Goal: Task Accomplishment & Management: Complete application form

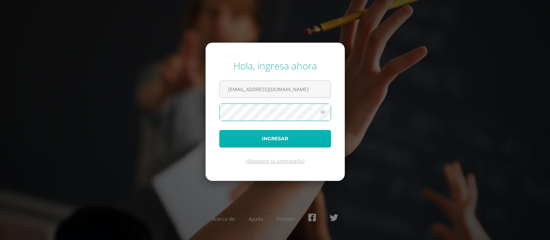
click at [275, 137] on button "Ingresar" at bounding box center [275, 139] width 112 height 18
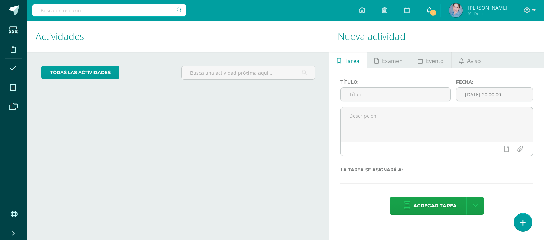
click at [436, 11] on link "1" at bounding box center [430, 10] width 22 height 21
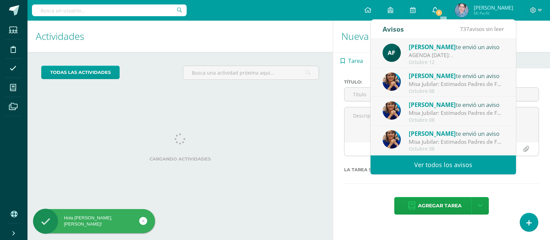
click at [438, 9] on icon at bounding box center [434, 10] width 5 height 6
click at [445, 51] on div "Astrid Figueroa te envió un aviso" at bounding box center [455, 46] width 95 height 9
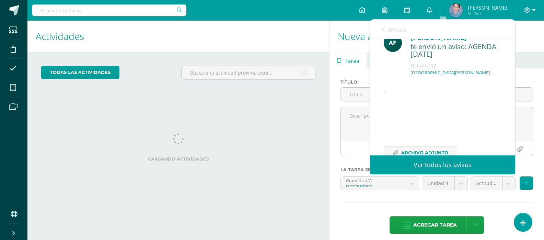
scroll to position [50, 0]
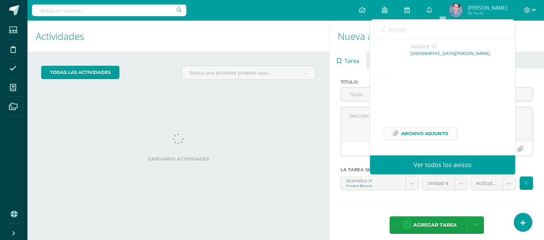
click at [426, 135] on span "Archivo Adjunto" at bounding box center [424, 133] width 47 height 13
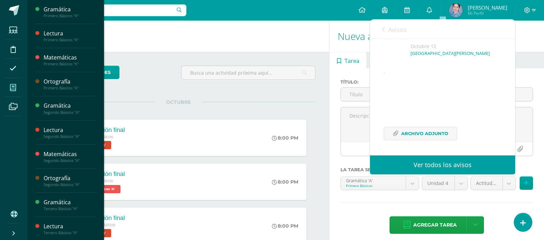
click at [13, 86] on icon at bounding box center [13, 87] width 6 height 7
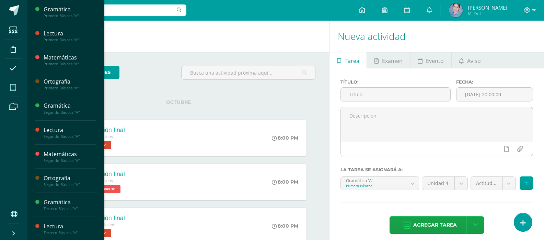
click at [13, 86] on icon at bounding box center [13, 87] width 6 height 7
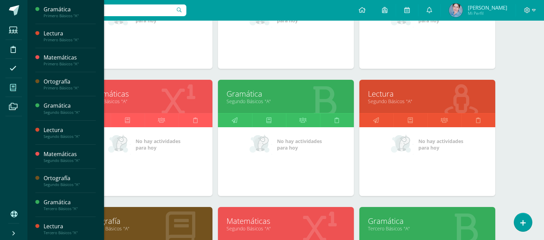
scroll to position [141, 0]
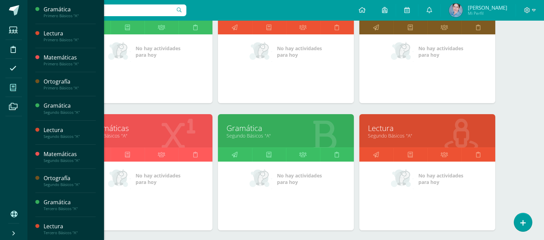
click at [379, 129] on link "Lectura" at bounding box center [427, 128] width 119 height 11
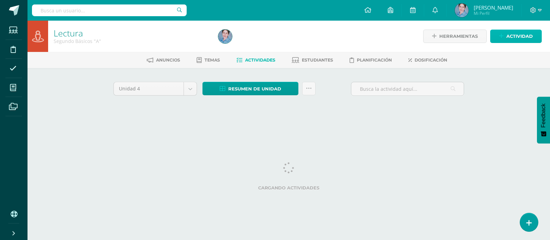
click at [508, 36] on span "Actividad" at bounding box center [519, 36] width 26 height 13
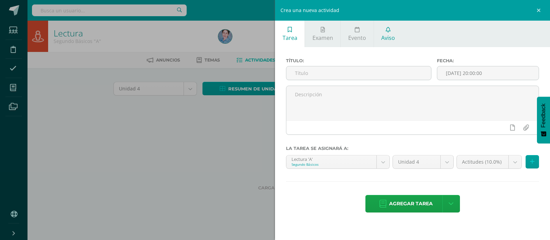
click at [389, 38] on span "Aviso" at bounding box center [388, 38] width 14 height 8
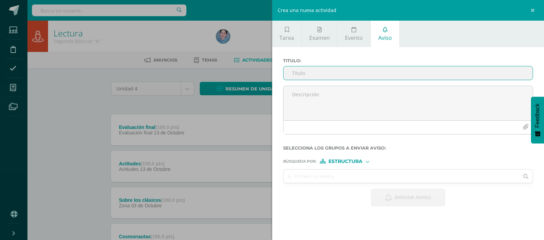
click at [306, 71] on input "Titulo :" at bounding box center [409, 72] width 250 height 13
type input "libro de lectura"
click at [369, 160] on div at bounding box center [368, 161] width 4 height 4
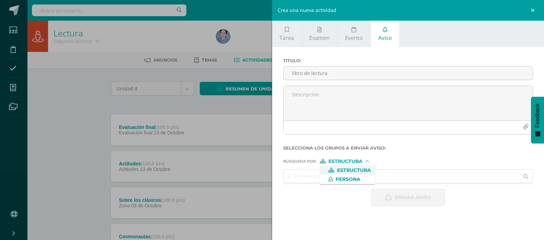
click at [369, 160] on div at bounding box center [367, 161] width 3 height 3
click at [370, 160] on div at bounding box center [368, 161] width 4 height 4
click at [357, 170] on span "Estructura" at bounding box center [354, 170] width 34 height 4
click at [291, 175] on input "text" at bounding box center [402, 175] width 236 height 13
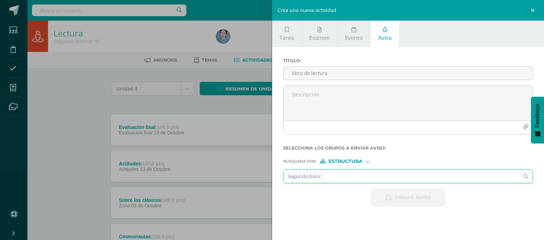
type input "Segundo básico"
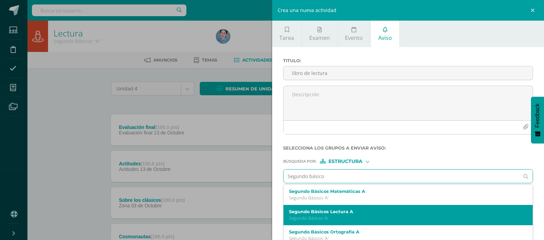
click at [323, 210] on label "Segundo Básicos Lectura A" at bounding box center [403, 211] width 228 height 5
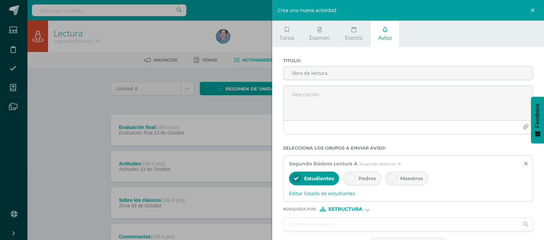
click at [355, 177] on div "Padres" at bounding box center [362, 178] width 38 height 14
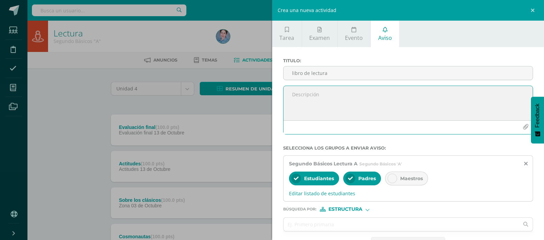
click at [301, 93] on textarea at bounding box center [409, 103] width 250 height 34
type textarea "N"
click at [466, 93] on textarea "Por favor llevar el libro de lectura, el 13/10/25 tienen evaluación de bloque," at bounding box center [409, 103] width 250 height 34
click at [488, 95] on textarea "Por favor llevar el libro de lectura, el 13/10/25 tienen evaluación de bloque, …" at bounding box center [409, 103] width 250 height 34
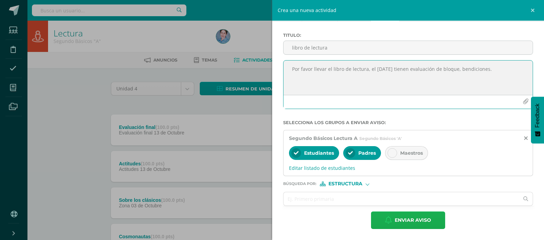
type textarea "Por favor llevar el libro de lectura, el 13/10/25 tienen evaluación de bloque, …"
click at [386, 218] on icon "button" at bounding box center [388, 220] width 7 height 8
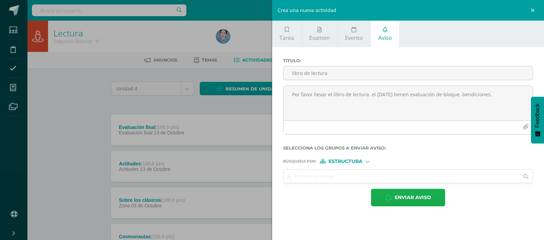
scroll to position [0, 0]
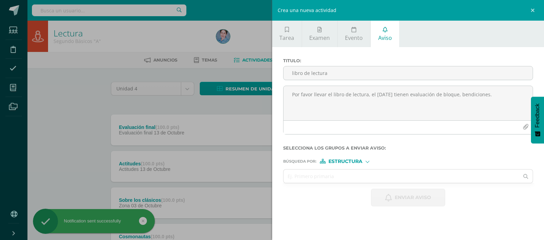
click at [11, 86] on div "Crea una nueva actividad Tarea Examen Evento Aviso Título: Fecha: 2025-10-12 20…" at bounding box center [272, 120] width 544 height 240
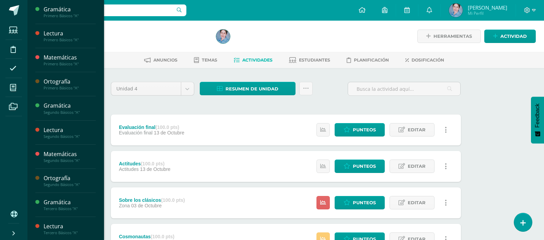
click at [11, 86] on icon at bounding box center [13, 87] width 6 height 7
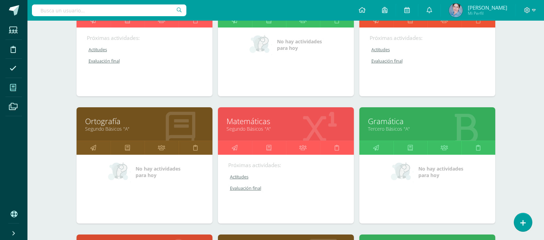
scroll to position [343, 0]
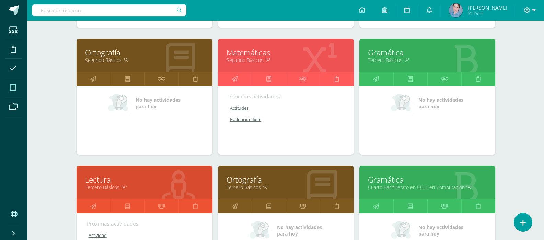
click at [95, 181] on link "Lectura" at bounding box center [144, 179] width 119 height 11
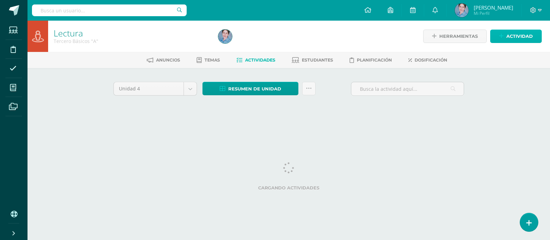
click at [515, 35] on span "Actividad" at bounding box center [519, 36] width 26 height 13
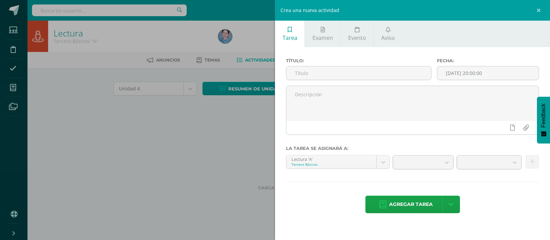
click at [439, 36] on ul "Tarea Examen Evento Aviso" at bounding box center [412, 34] width 275 height 26
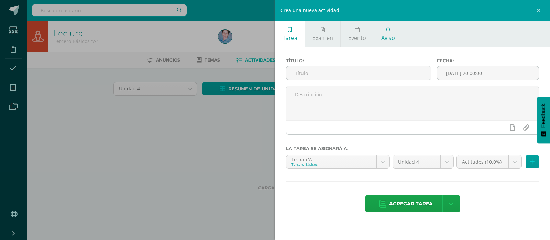
click at [388, 41] on span "Aviso" at bounding box center [388, 38] width 14 height 8
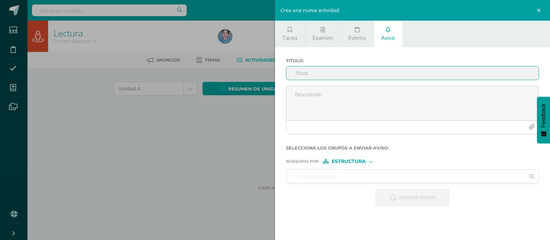
click at [293, 74] on input "Titulo :" at bounding box center [412, 72] width 252 height 13
type input "Libro de lectura"
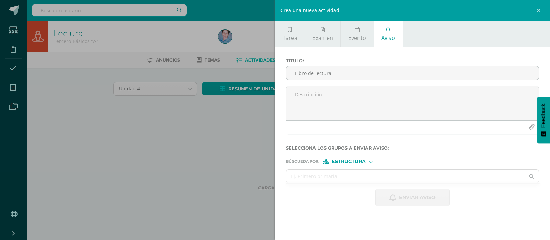
click at [371, 163] on div "Estructura" at bounding box center [349, 161] width 52 height 5
click at [363, 166] on span "Estructura" at bounding box center [350, 170] width 55 height 9
click at [302, 174] on input "text" at bounding box center [405, 175] width 238 height 13
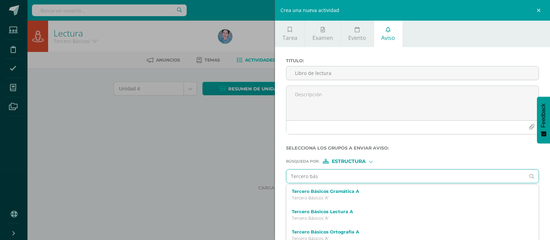
scroll to position [6, 0]
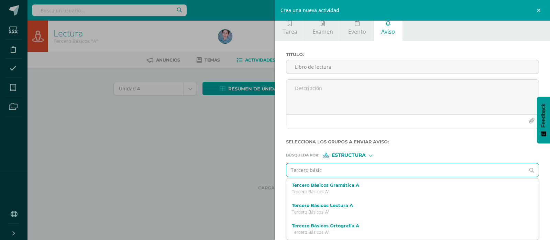
type input "Tercero básico"
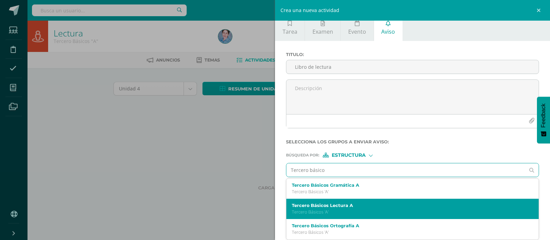
click at [312, 206] on label "Tercero Básicos Lectura A" at bounding box center [407, 205] width 230 height 5
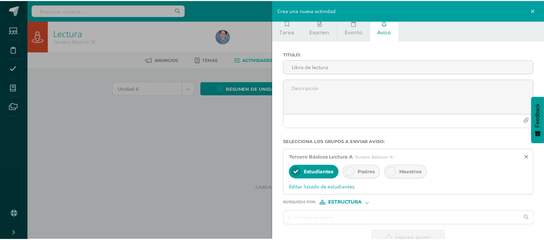
scroll to position [25, 0]
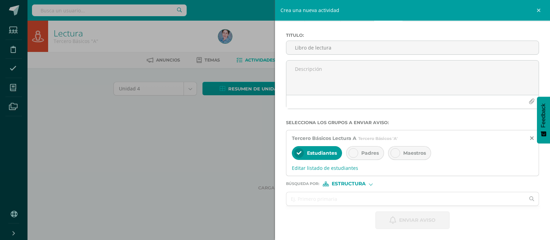
click at [355, 151] on icon at bounding box center [353, 152] width 5 height 5
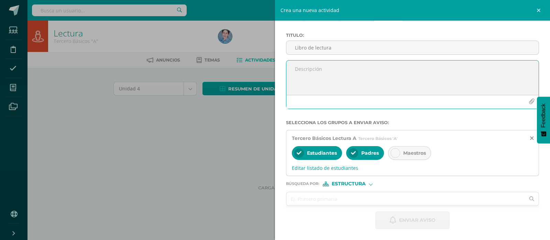
click at [300, 68] on textarea at bounding box center [412, 77] width 252 height 34
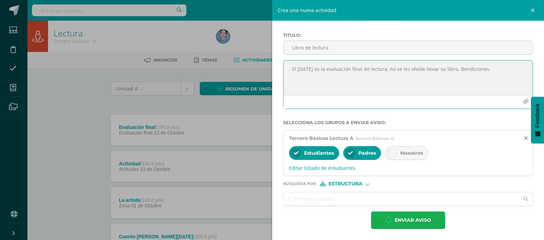
type textarea "El [DATE] es la evaluación final de lectura, no se les olvide llevar su libro. …"
click at [400, 221] on span "Enviar aviso" at bounding box center [413, 220] width 36 height 17
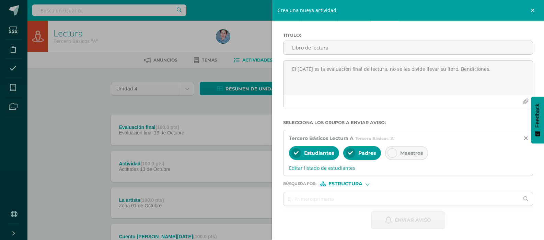
scroll to position [0, 0]
